Goal: Task Accomplishment & Management: Use online tool/utility

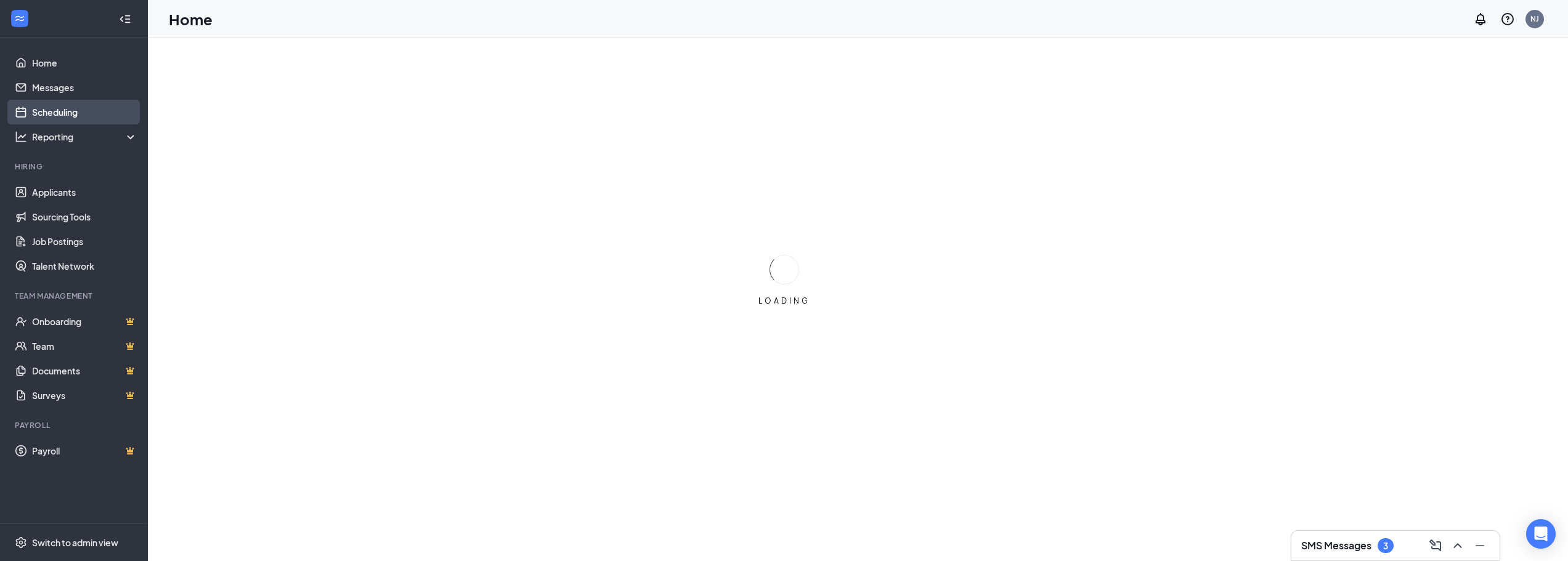
click at [72, 103] on link "Scheduling" at bounding box center [84, 112] width 105 height 25
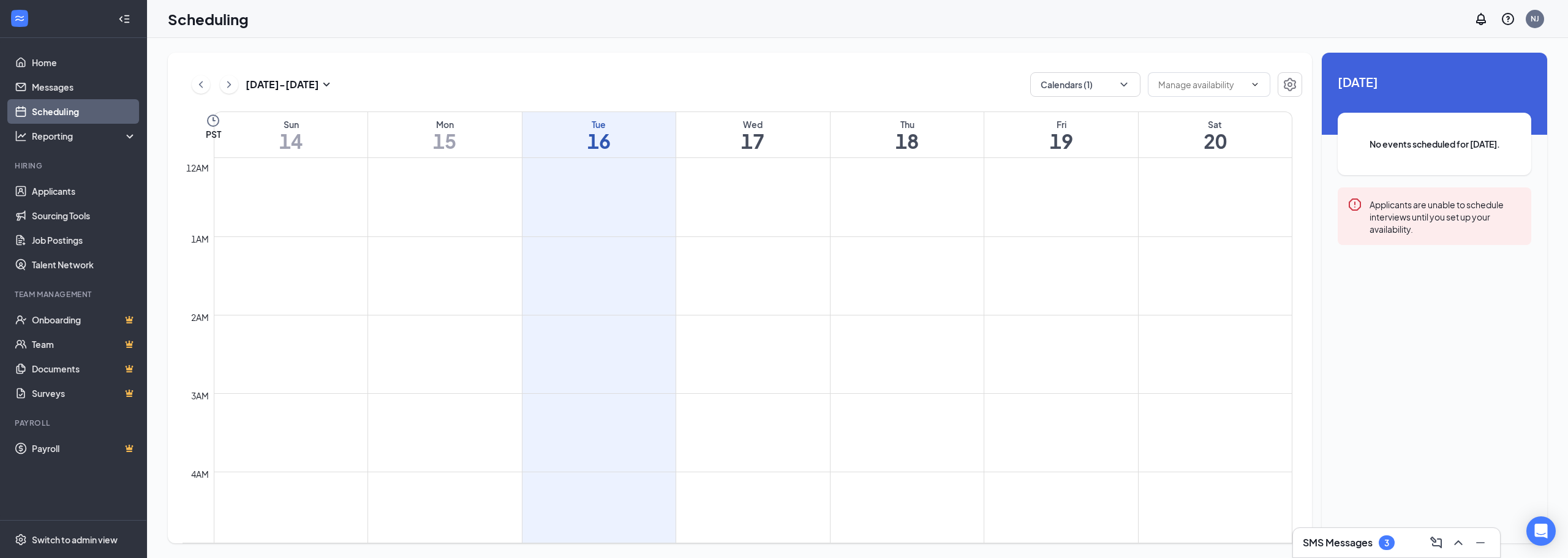
scroll to position [603, 0]
click at [1075, 85] on button "Calendars (1)" at bounding box center [1085, 85] width 110 height 25
click at [1086, 115] on div "All" at bounding box center [1122, 112] width 184 height 27
checkbox input "true"
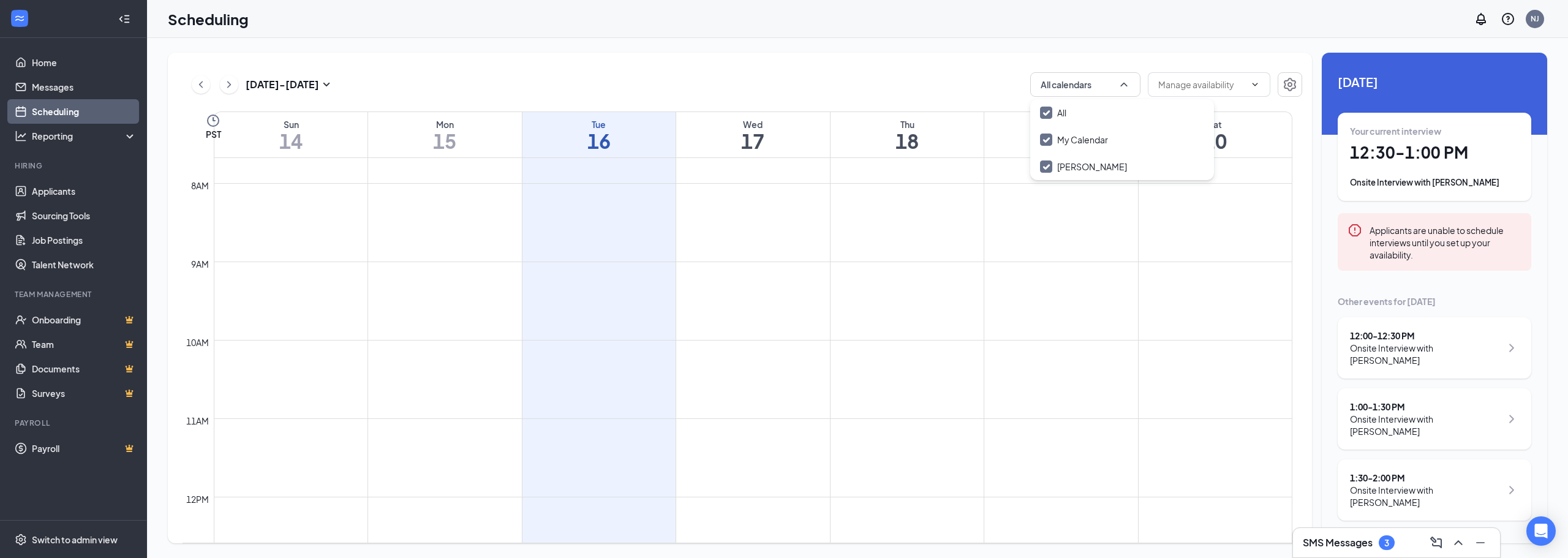
click at [807, 86] on div "[DATE] - [DATE] All calendars" at bounding box center [742, 85] width 1120 height 25
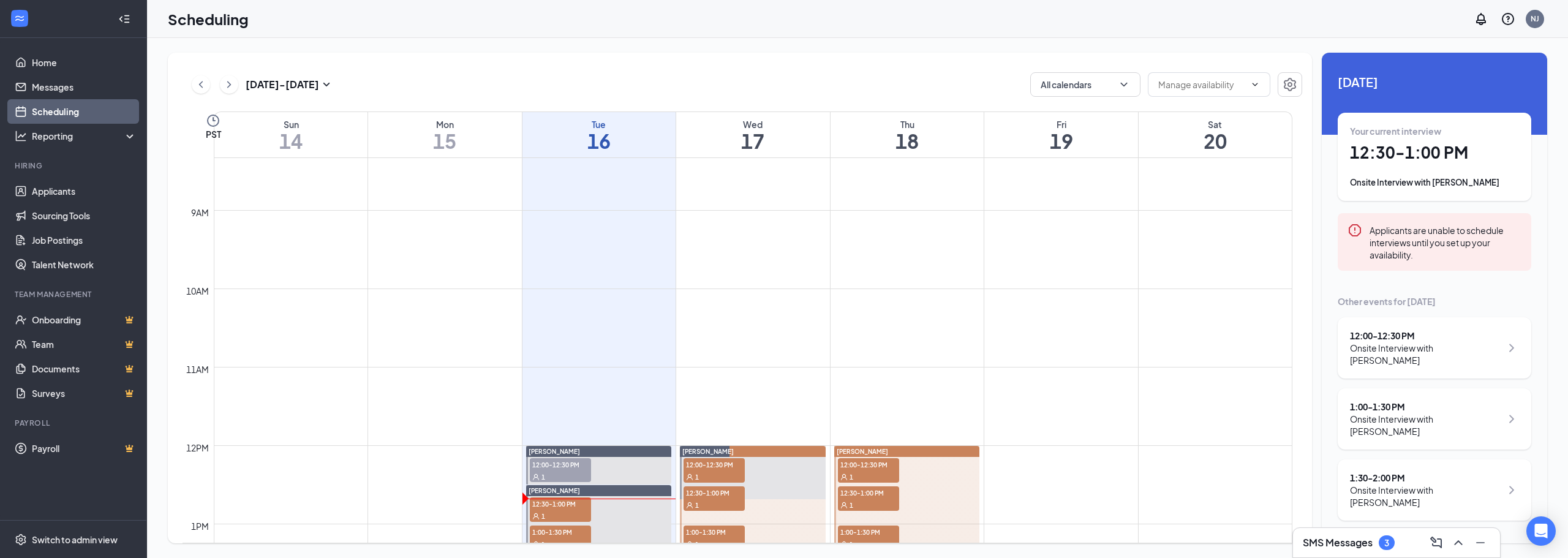
scroll to position [847, 0]
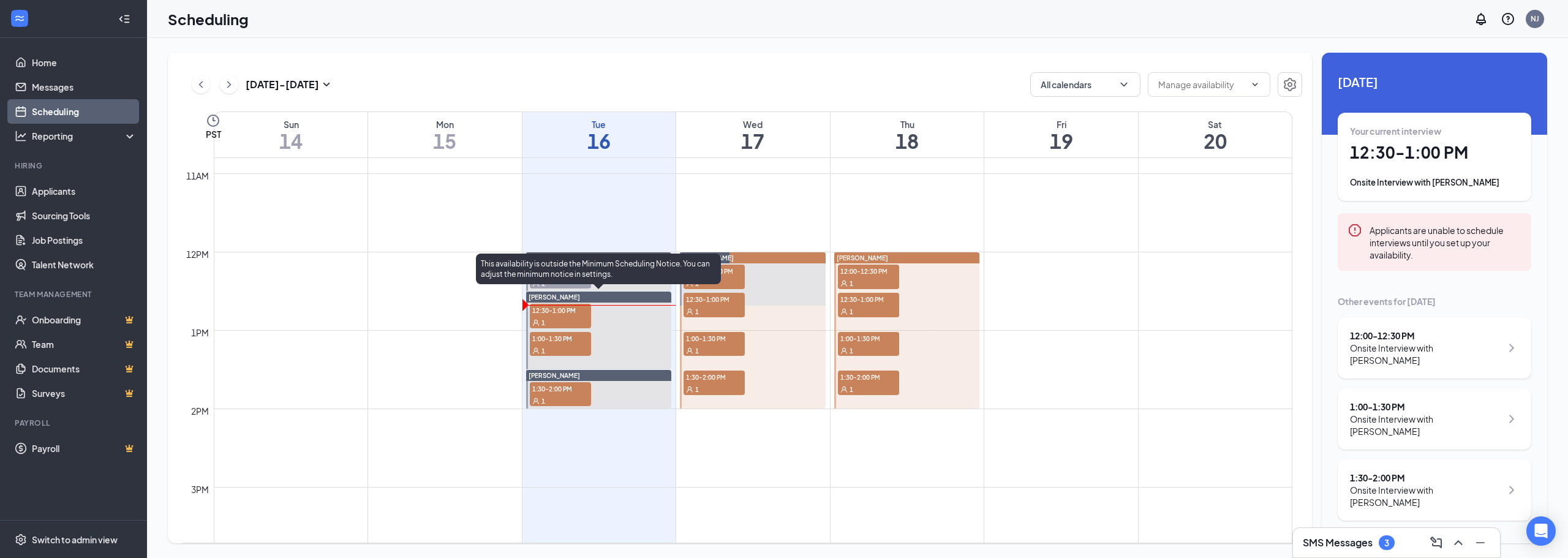
click at [566, 320] on div "1" at bounding box center [561, 322] width 61 height 12
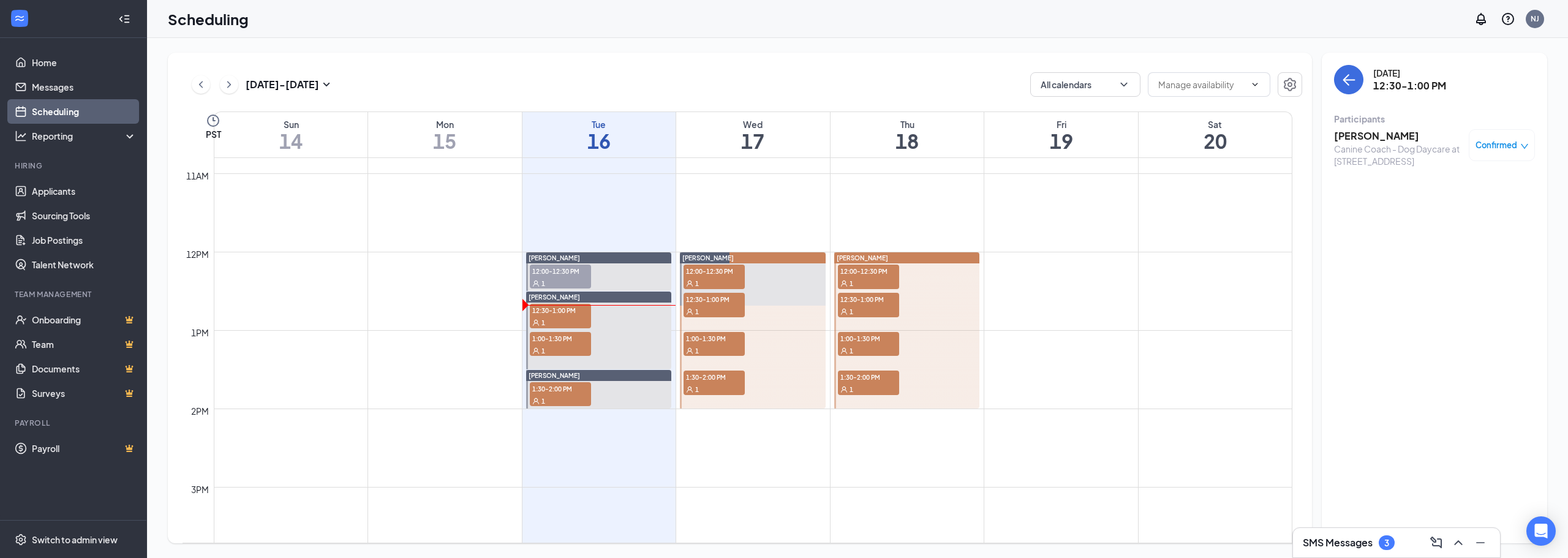
click at [1397, 137] on h3 "[PERSON_NAME]" at bounding box center [1398, 136] width 128 height 13
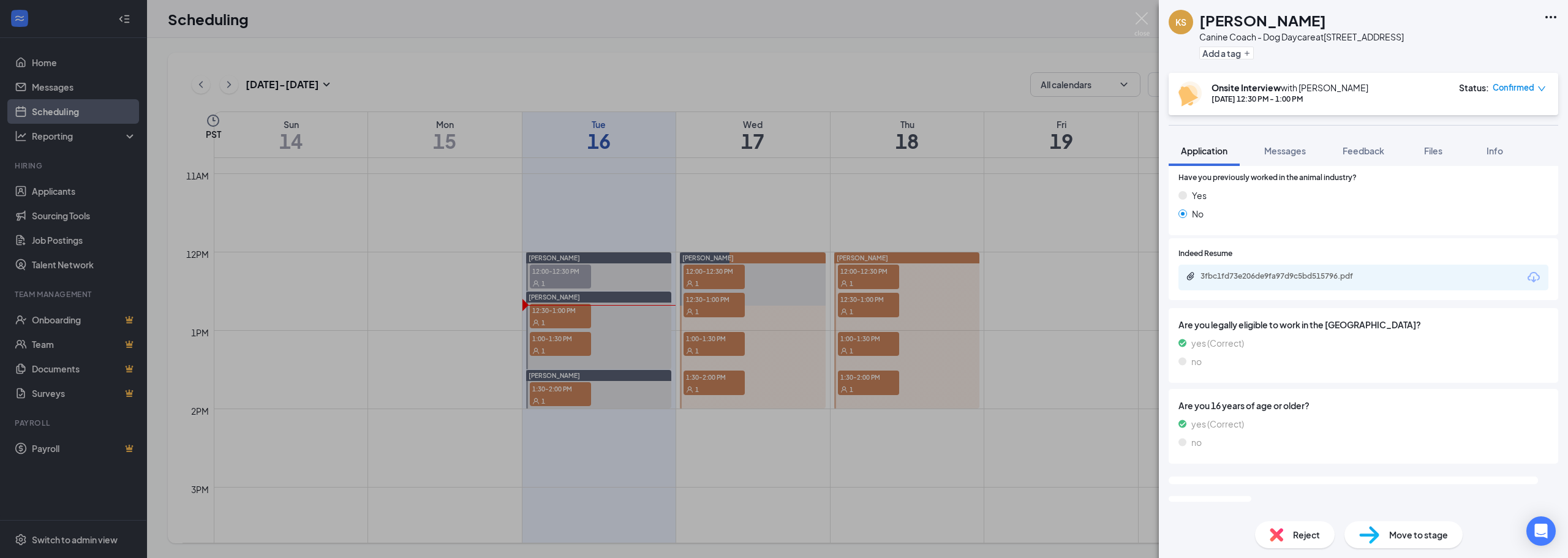
scroll to position [184, 0]
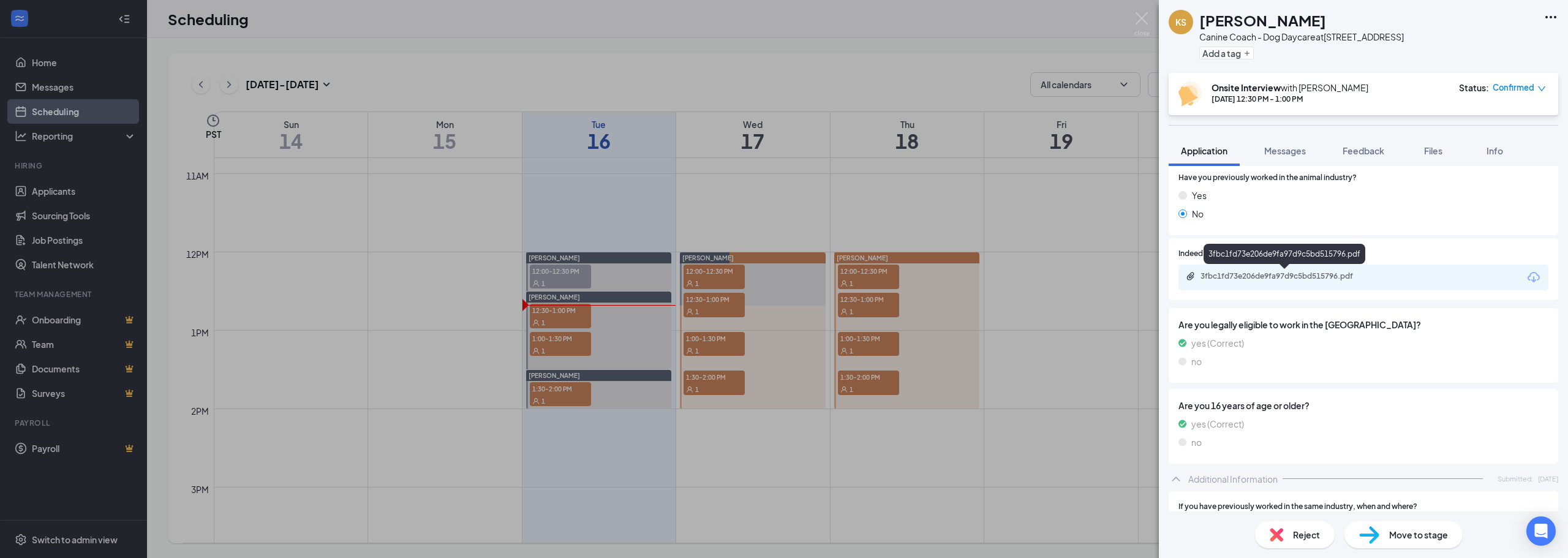
click at [1314, 286] on div "3fbc1fd73e206de9fa97d9c5bd515796.pdf" at bounding box center [1363, 277] width 370 height 26
click at [1315, 278] on div "3fbc1fd73e206de9fa97d9c5bd515796.pdf" at bounding box center [1285, 276] width 172 height 9
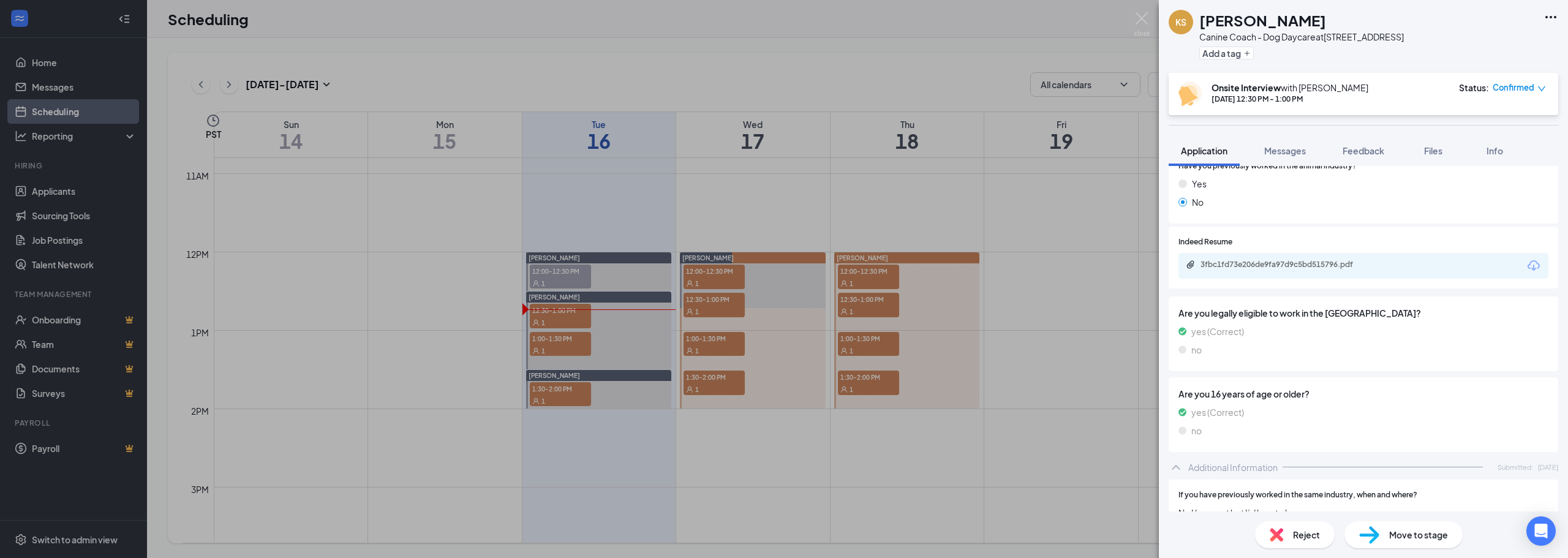
scroll to position [181, 0]
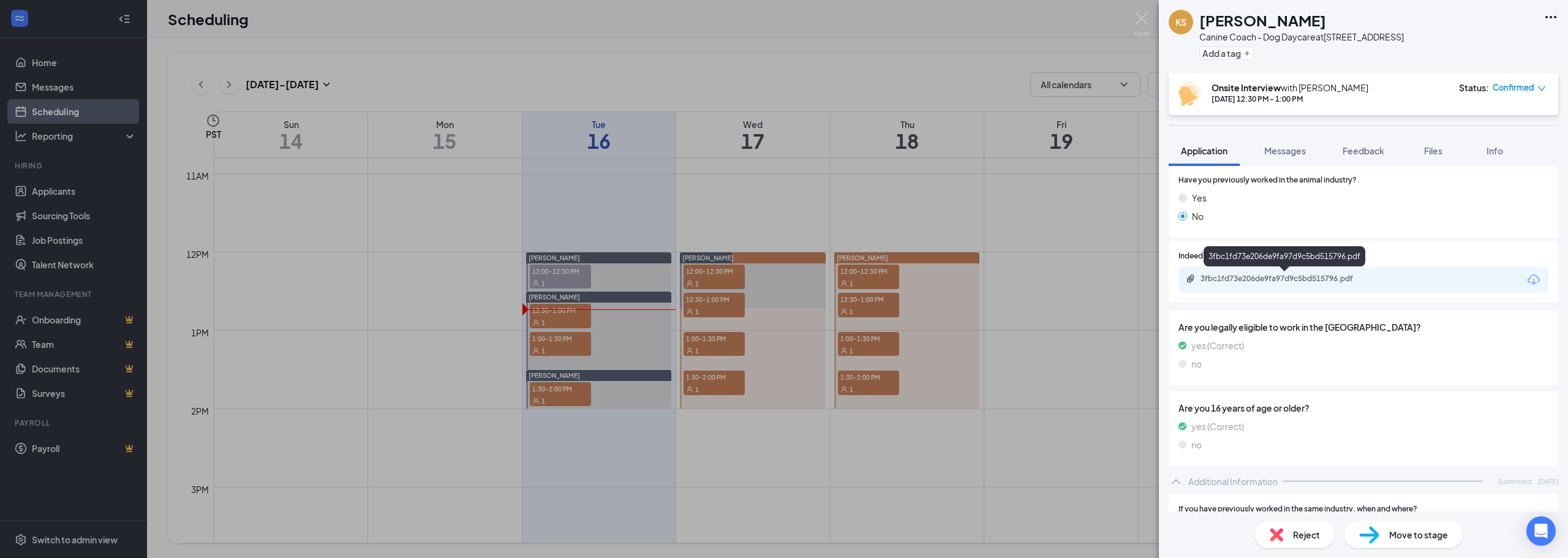
click at [1308, 276] on div "3fbc1fd73e206de9fa97d9c5bd515796.pdf" at bounding box center [1285, 278] width 172 height 9
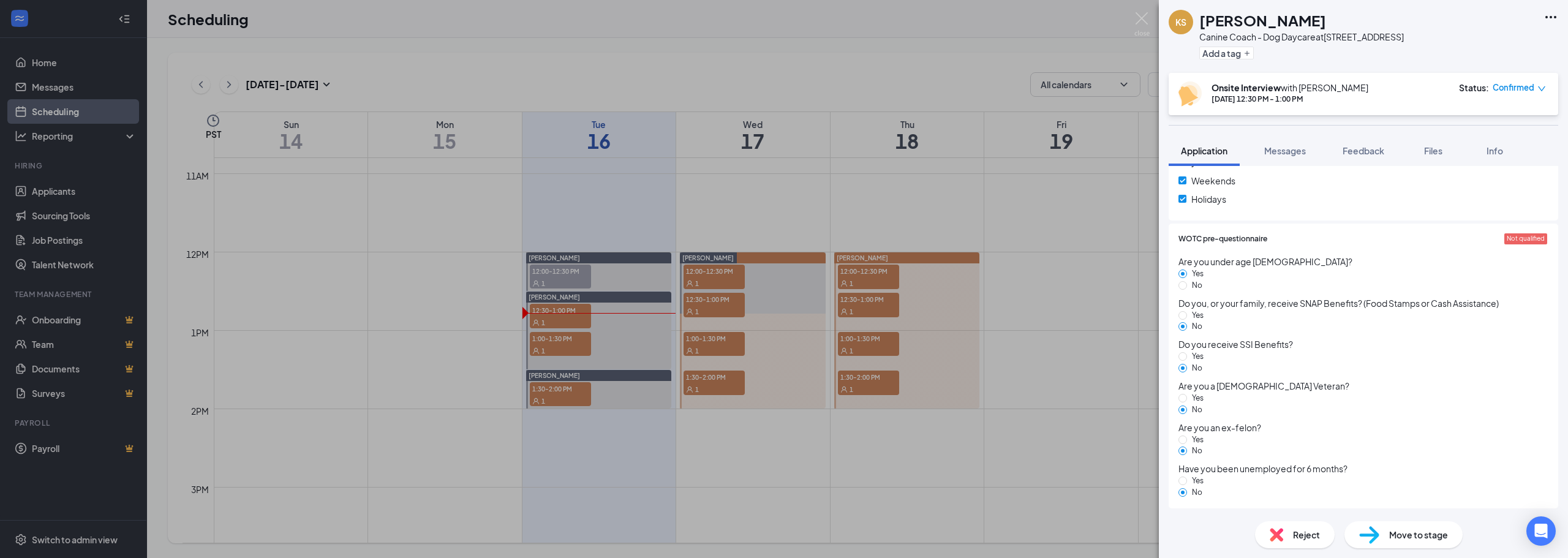
scroll to position [851, 0]
click at [731, 88] on div "KS [PERSON_NAME] Canine Coach - Dog Daycare at [STREET_ADDRESS] Add a tag Onsit…" at bounding box center [784, 279] width 1568 height 558
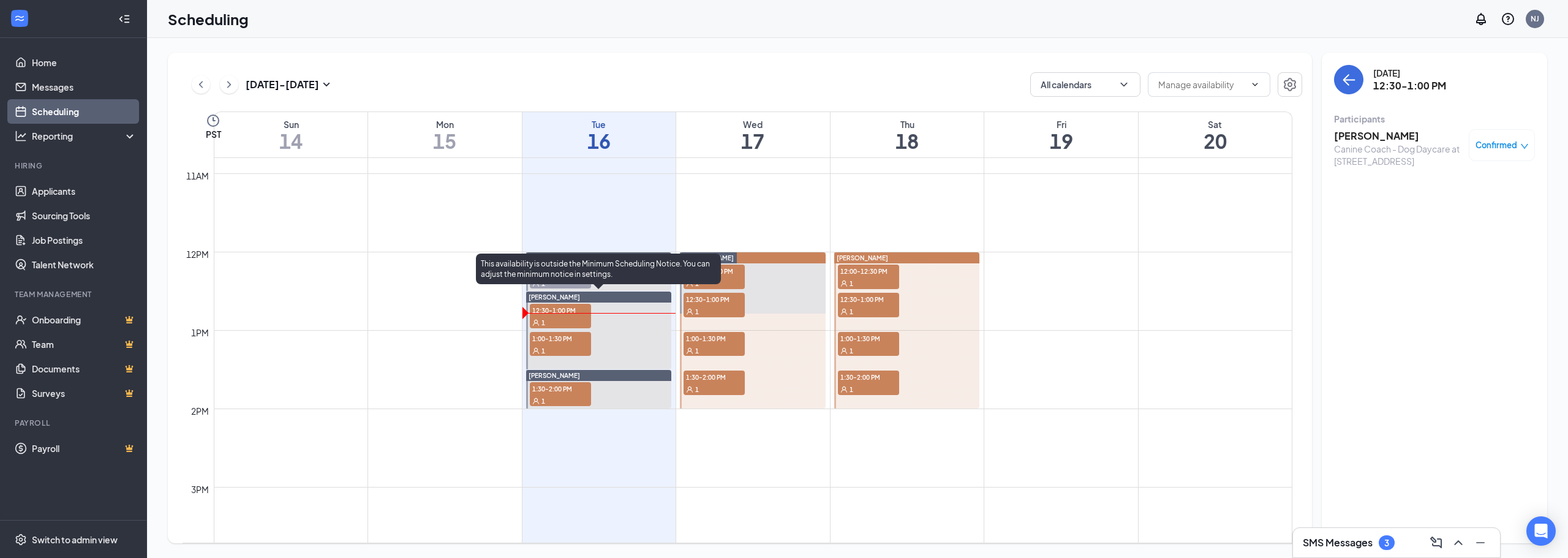
click at [546, 318] on div "1" at bounding box center [561, 322] width 61 height 12
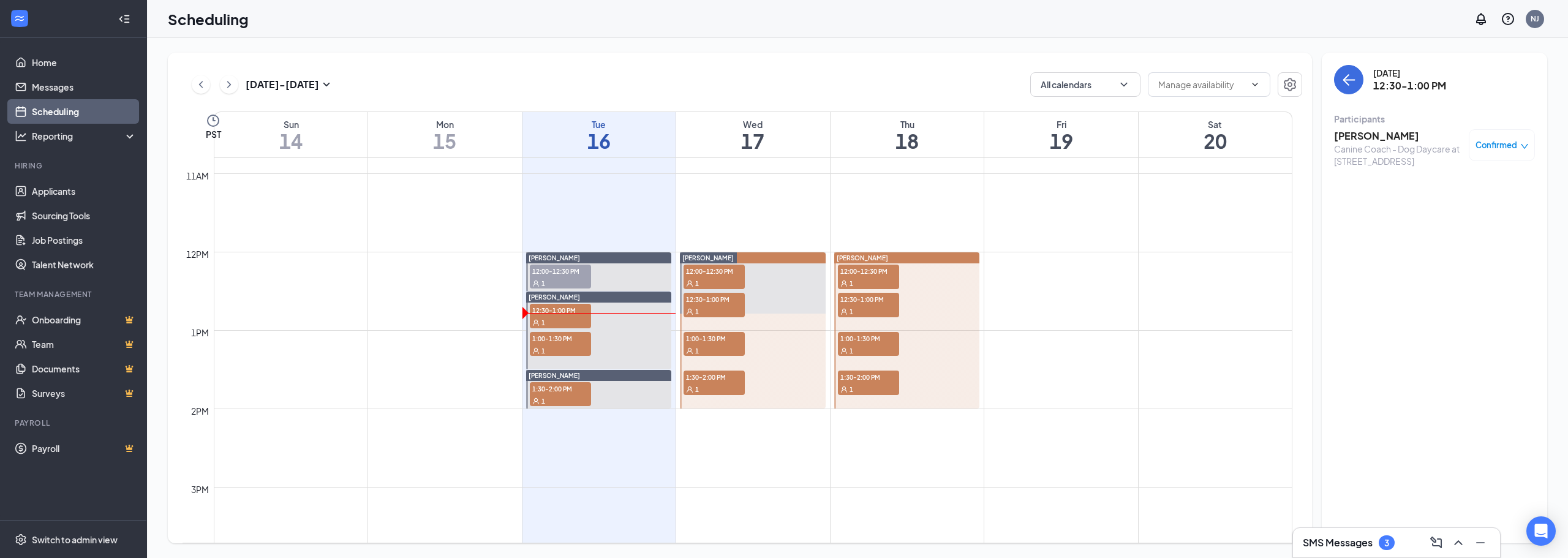
click at [1364, 136] on h3 "[PERSON_NAME]" at bounding box center [1398, 136] width 128 height 13
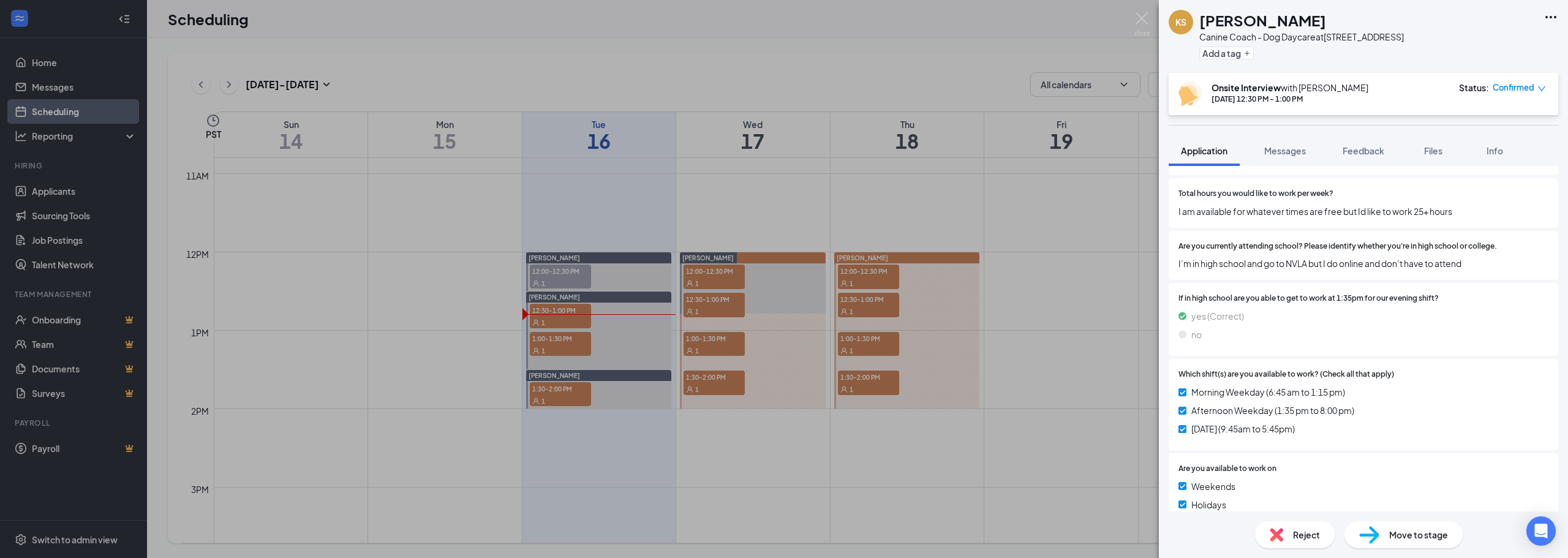
scroll to position [551, 0]
click at [824, 93] on div "KS [PERSON_NAME] Canine Coach - Dog Daycare at [STREET_ADDRESS] Add a tag Onsit…" at bounding box center [784, 279] width 1568 height 558
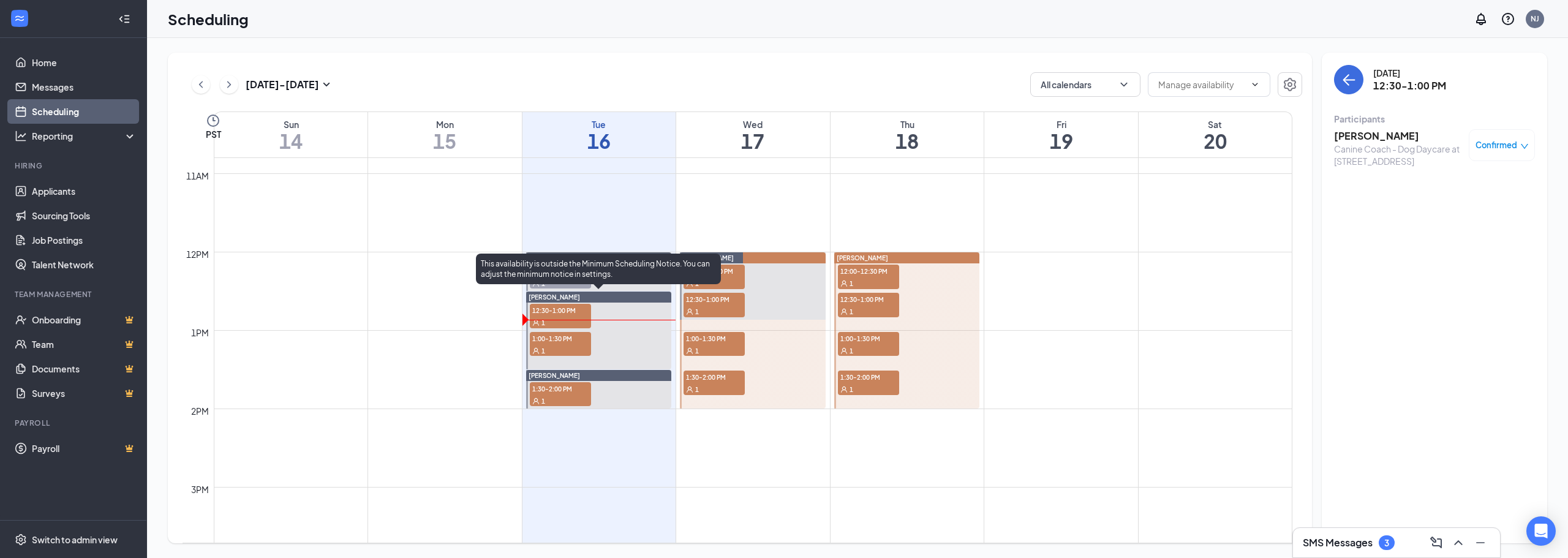
click at [553, 343] on span "1:00-1:30 PM" at bounding box center [561, 338] width 61 height 12
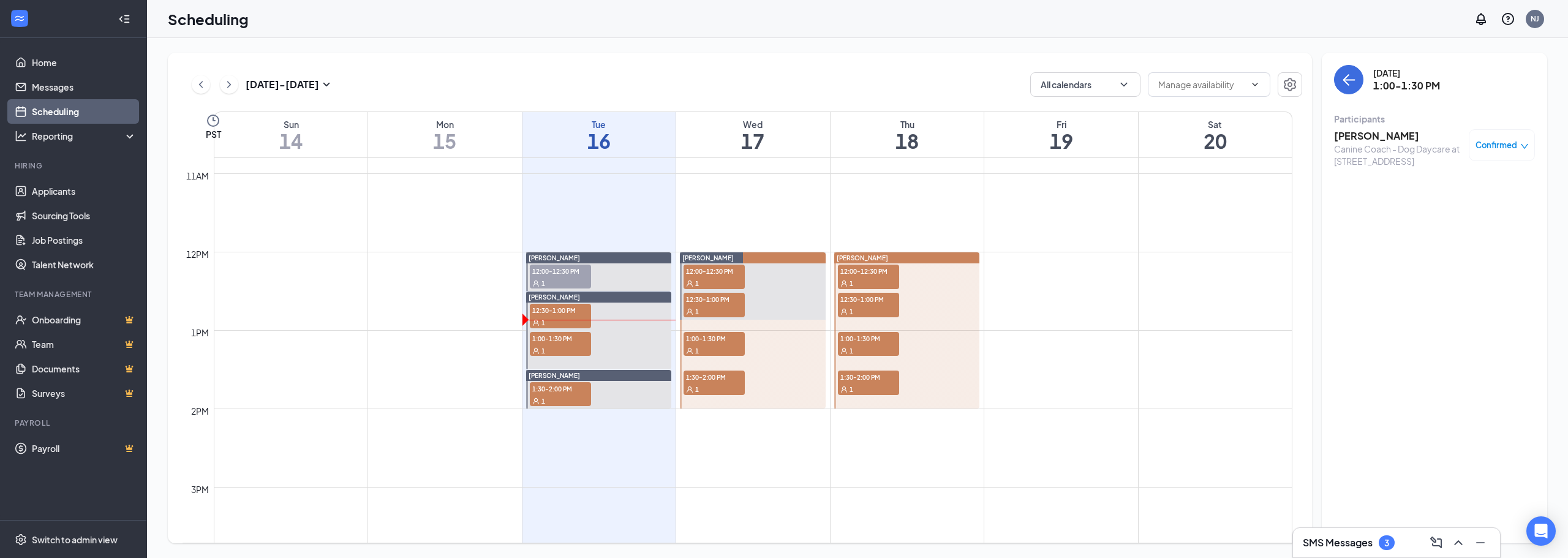
click at [1393, 137] on h3 "[PERSON_NAME]" at bounding box center [1398, 136] width 128 height 13
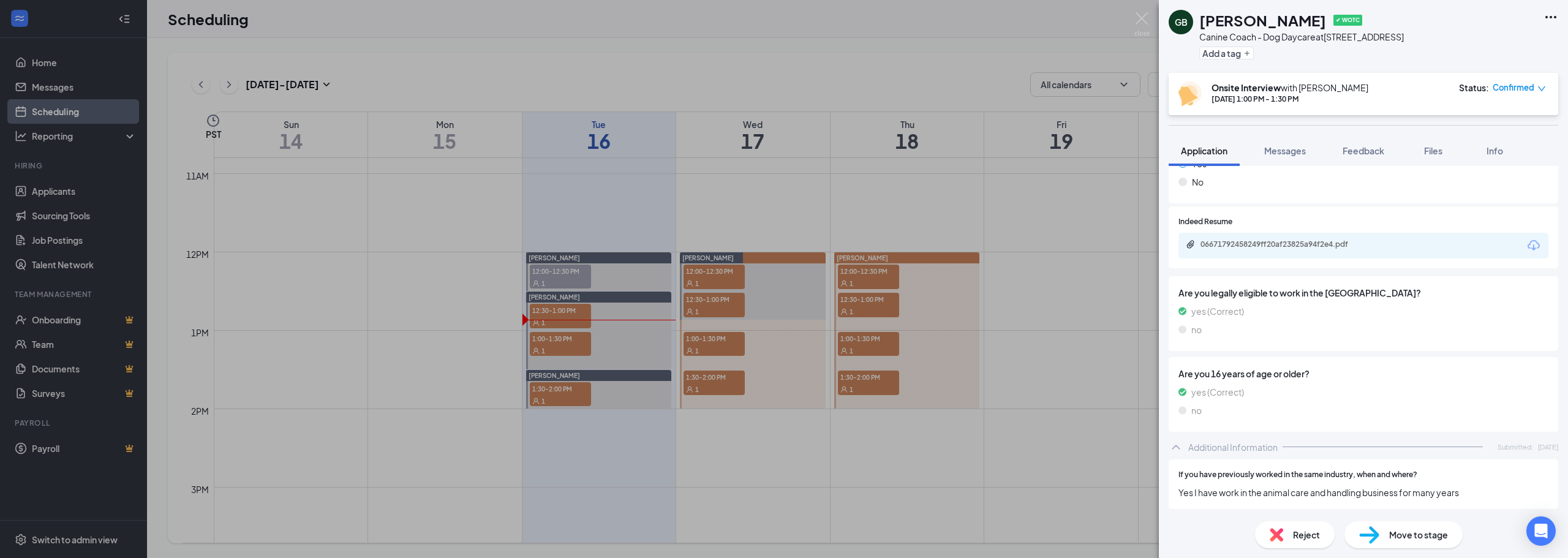
scroll to position [184, 0]
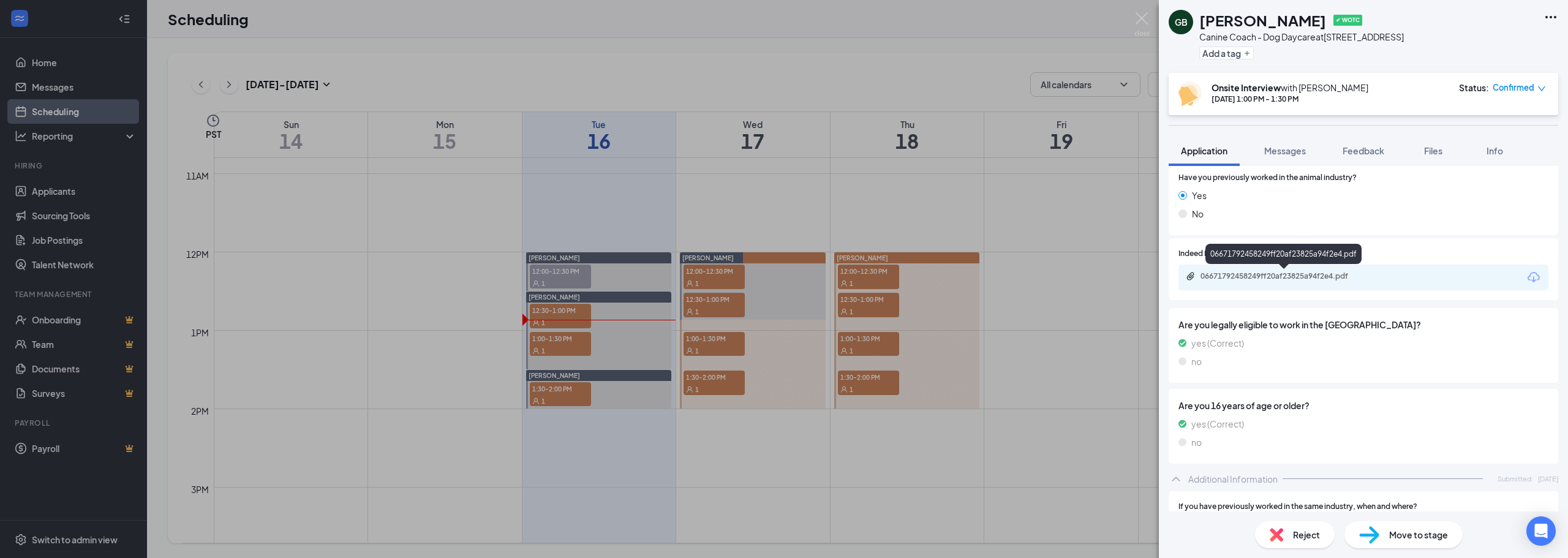
click at [1351, 280] on div "06671792458249ff20af23825a94f2e4.pdf" at bounding box center [1285, 276] width 172 height 9
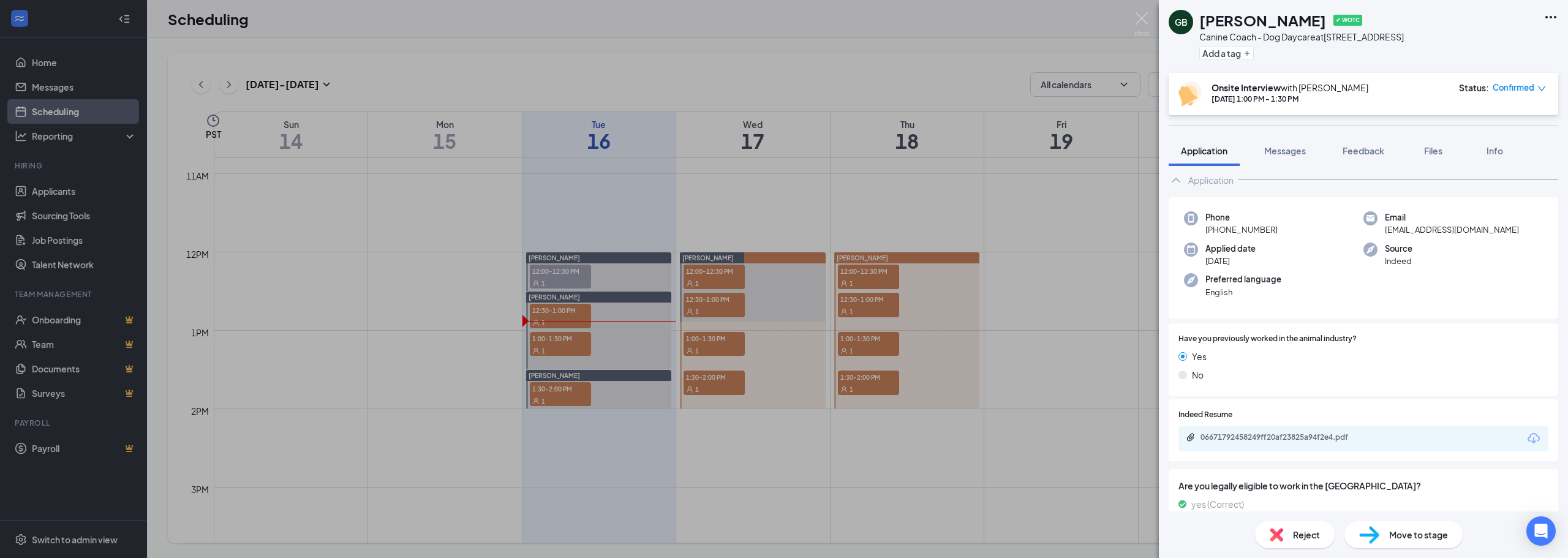
scroll to position [0, 0]
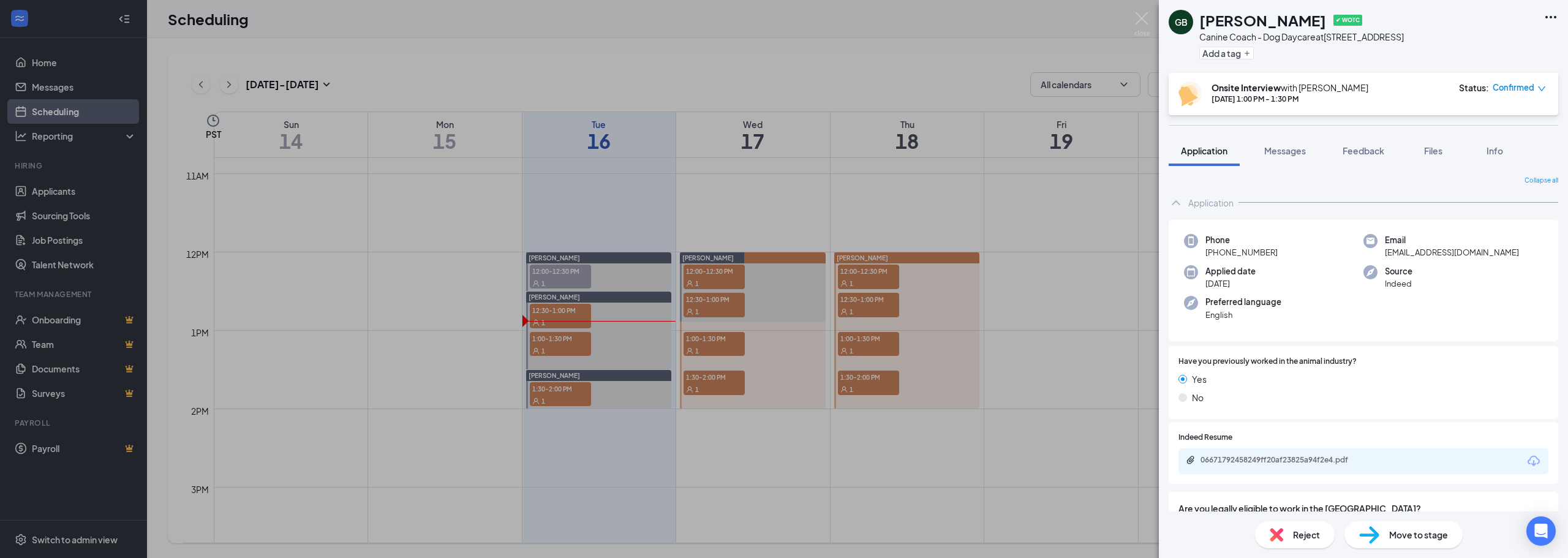
click at [801, 59] on div "GB [PERSON_NAME] ✔ WOTC Canine Coach - Dog Daycare at [STREET_ADDRESS] Add a ta…" at bounding box center [784, 279] width 1568 height 558
